Goal: Transaction & Acquisition: Purchase product/service

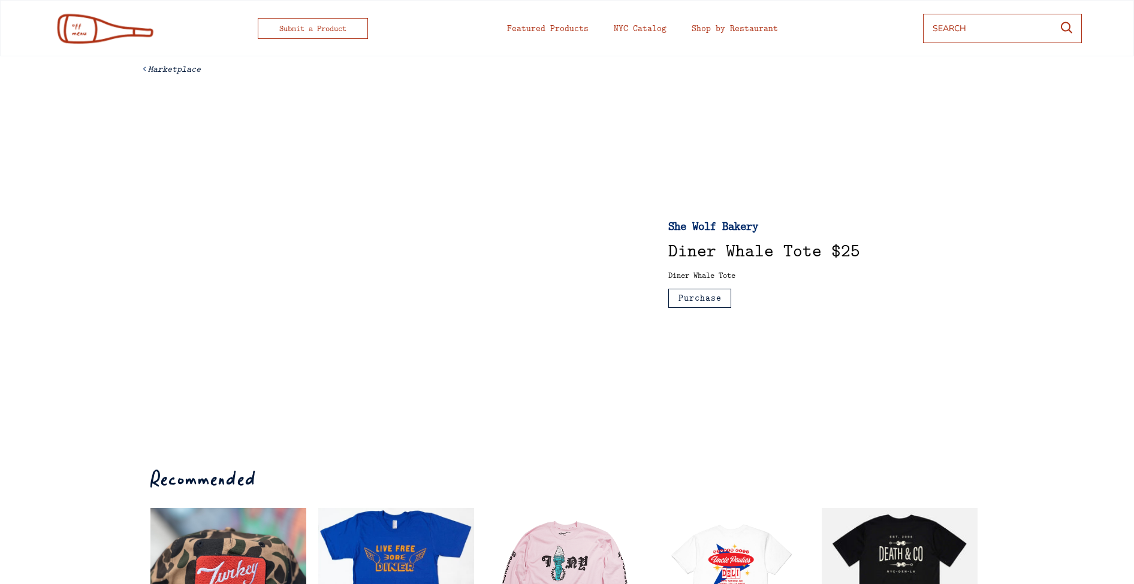
click at [703, 226] on div "She Wolf Bakery" at bounding box center [738, 226] width 141 height 12
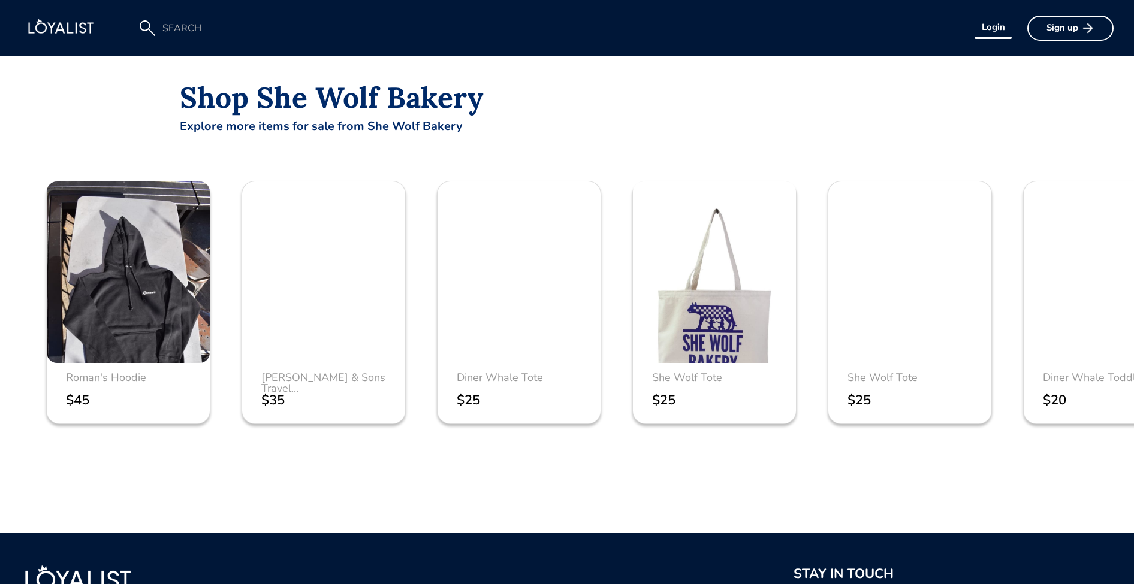
scroll to position [542, 0]
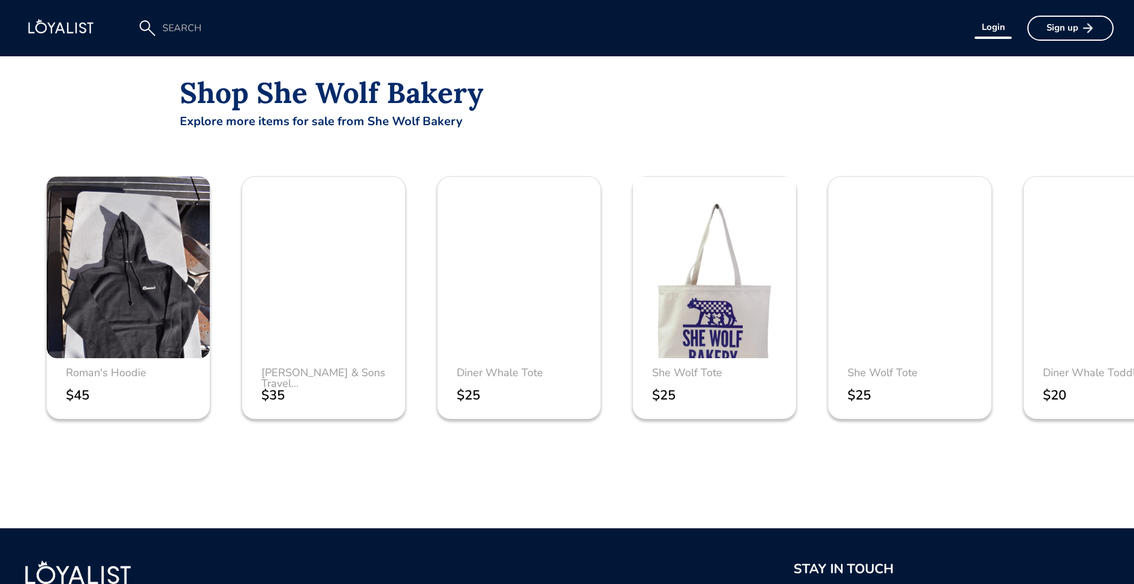
click at [487, 373] on div "Diner Whale Tote" at bounding box center [526, 372] width 138 height 11
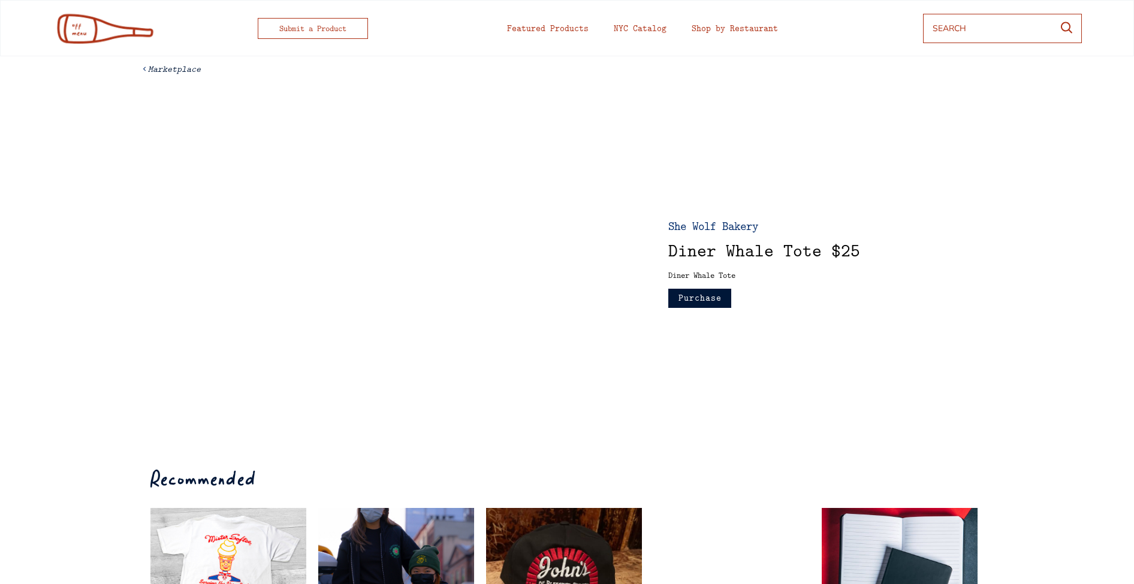
click at [696, 298] on button "Purchase" at bounding box center [699, 298] width 63 height 19
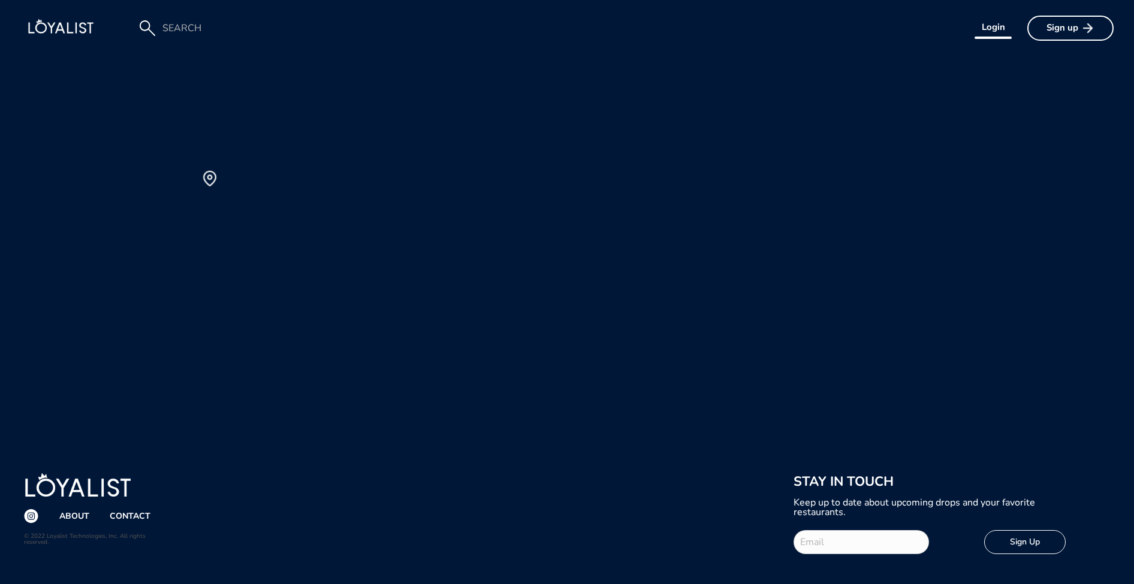
scroll to position [11, 0]
